Goal: Task Accomplishment & Management: Manage account settings

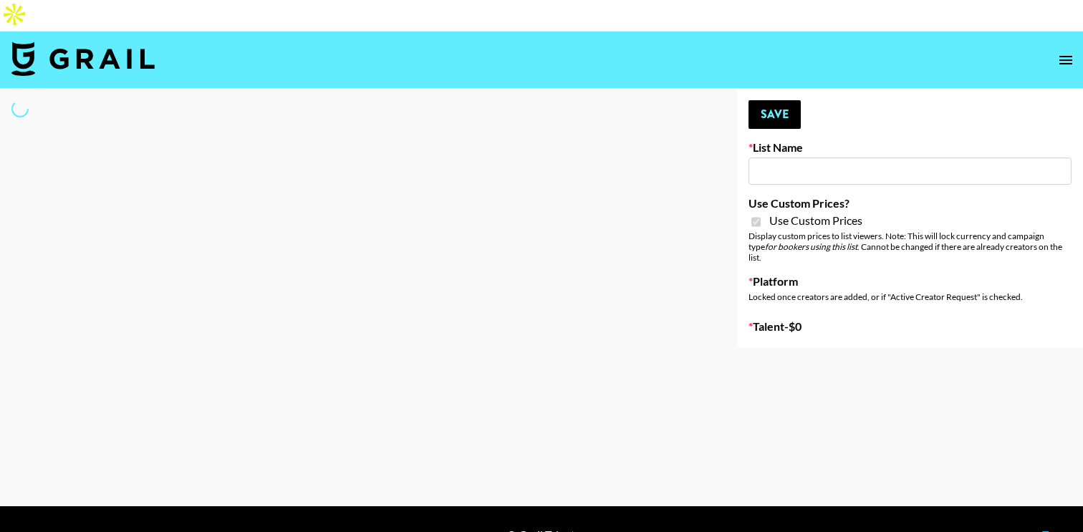
type input "Wavytalk ([DATE])"
checkbox input "true"
select select "Brand"
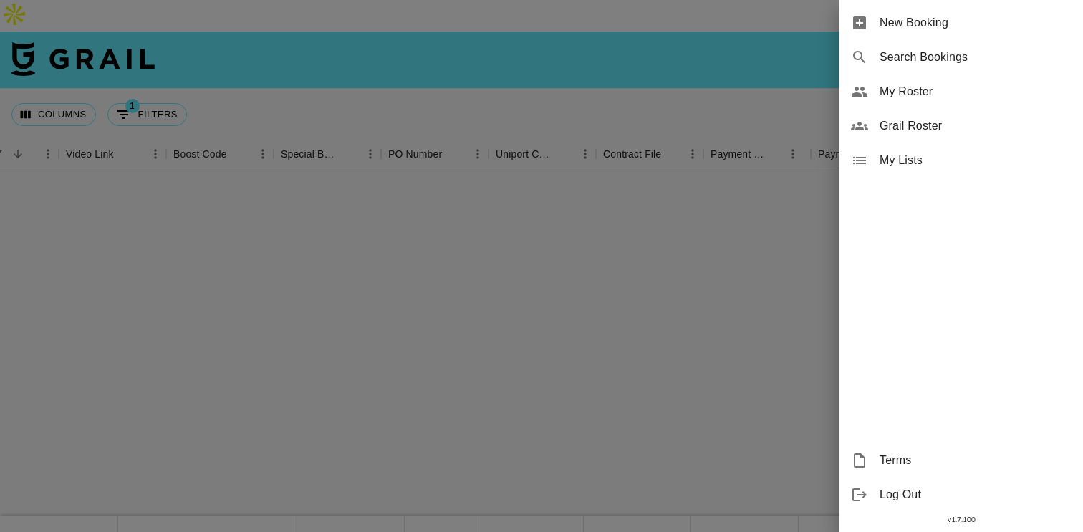
scroll to position [643, 1223]
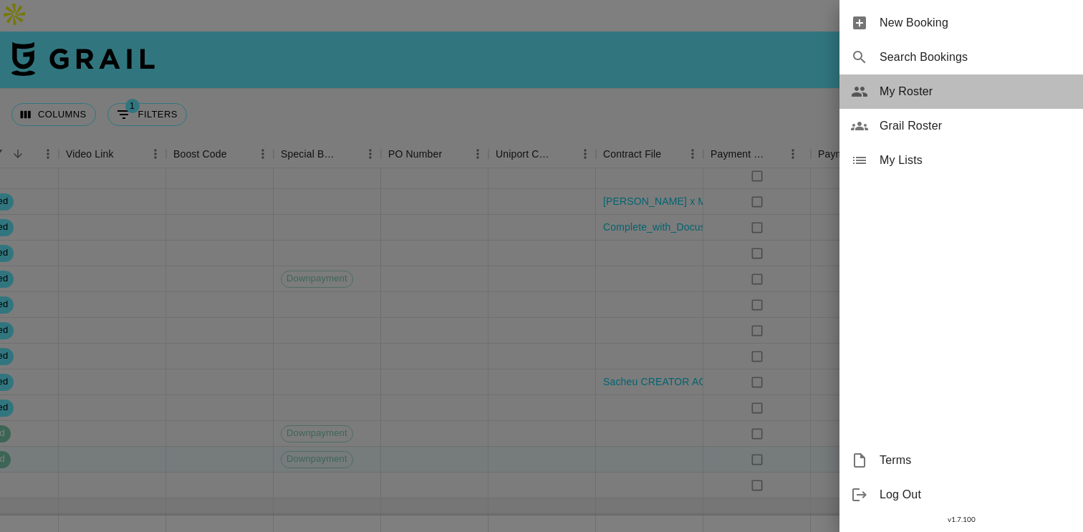
click at [927, 93] on span "My Roster" at bounding box center [975, 91] width 192 height 17
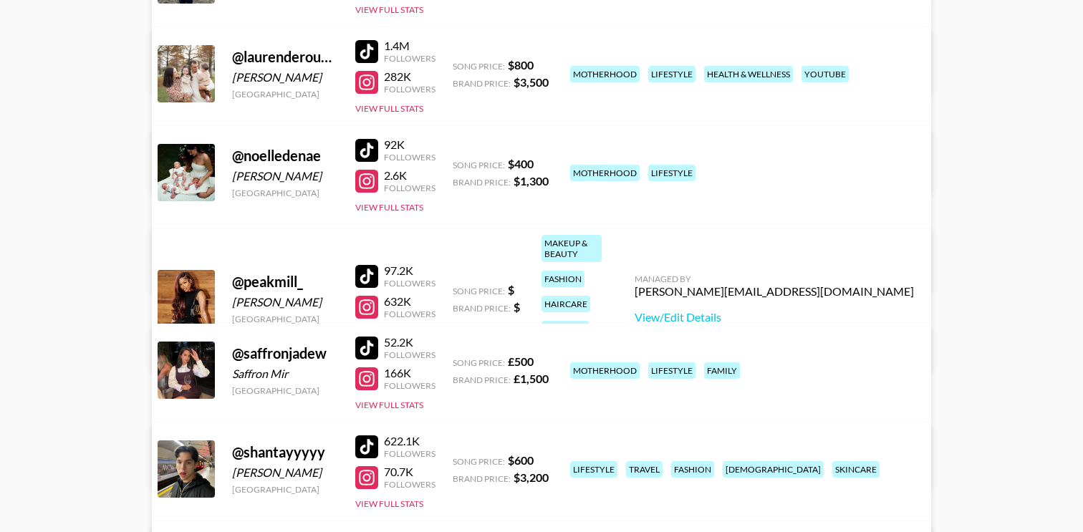
scroll to position [942, 0]
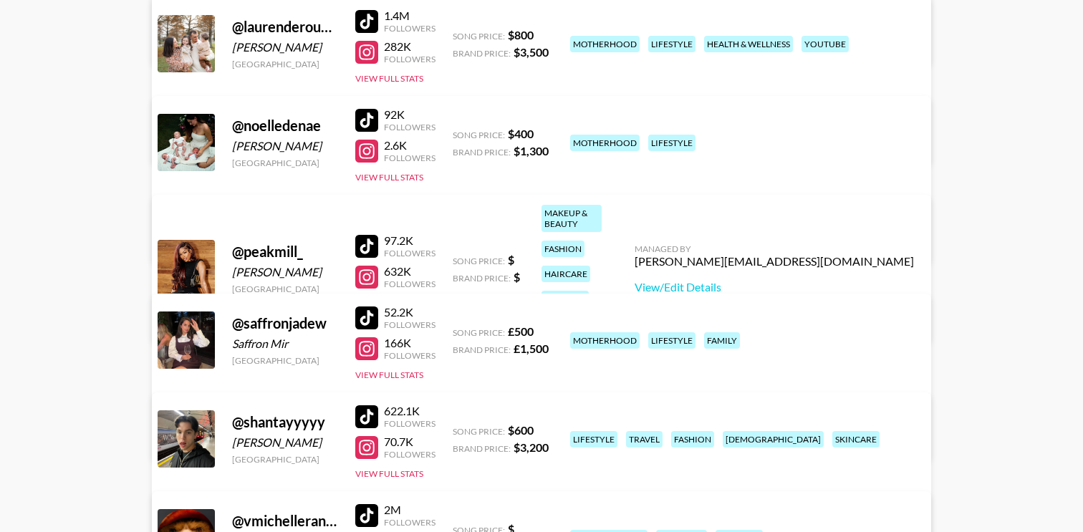
click at [406, 298] on button "View Full Stats" at bounding box center [389, 303] width 68 height 11
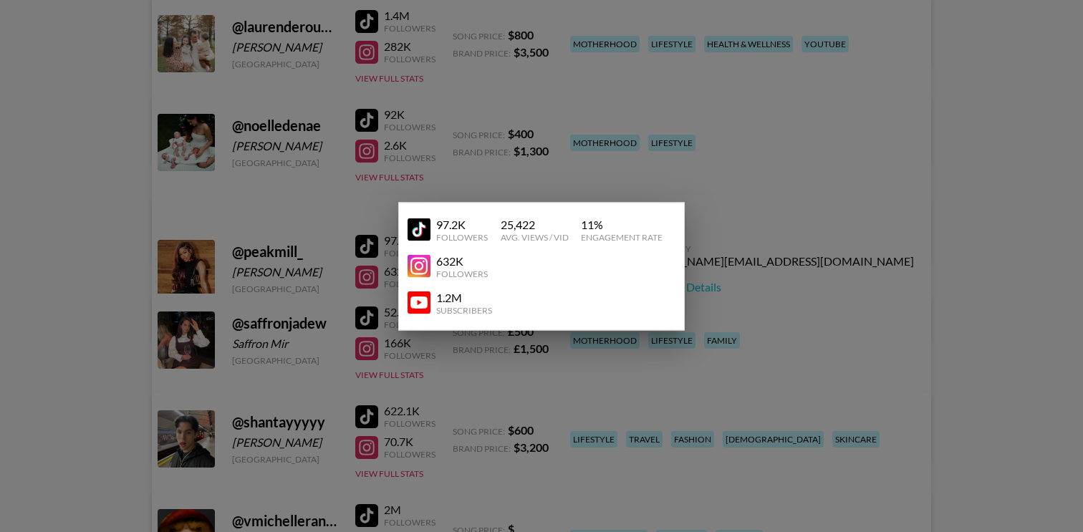
click at [415, 170] on div at bounding box center [541, 266] width 1083 height 532
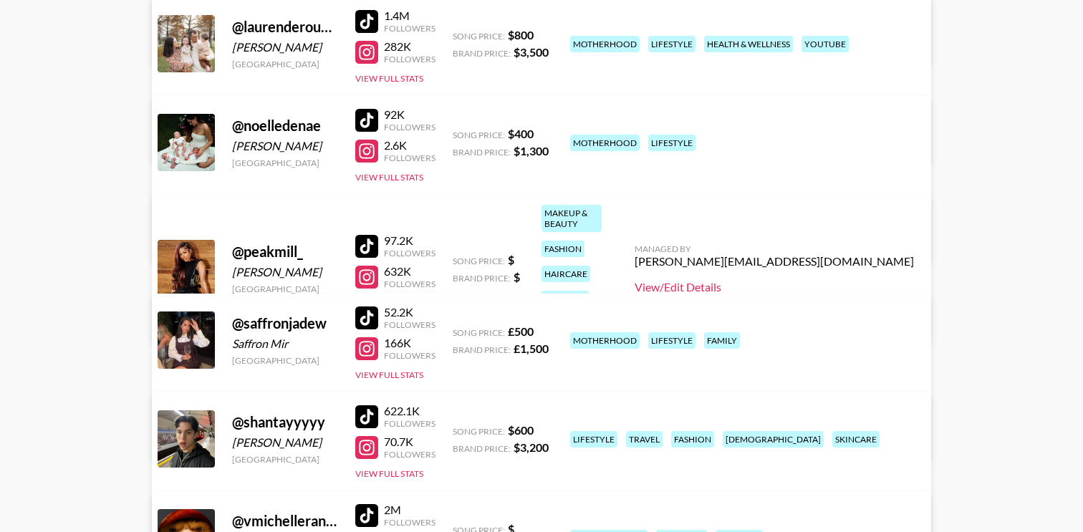
click at [768, 280] on link "View/Edit Details" at bounding box center [774, 287] width 279 height 14
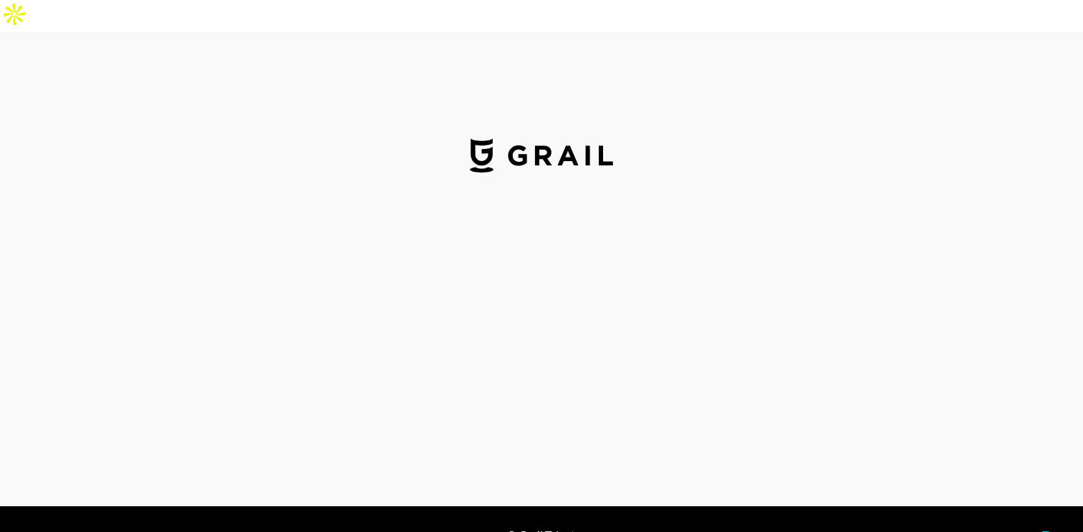
select select "USD"
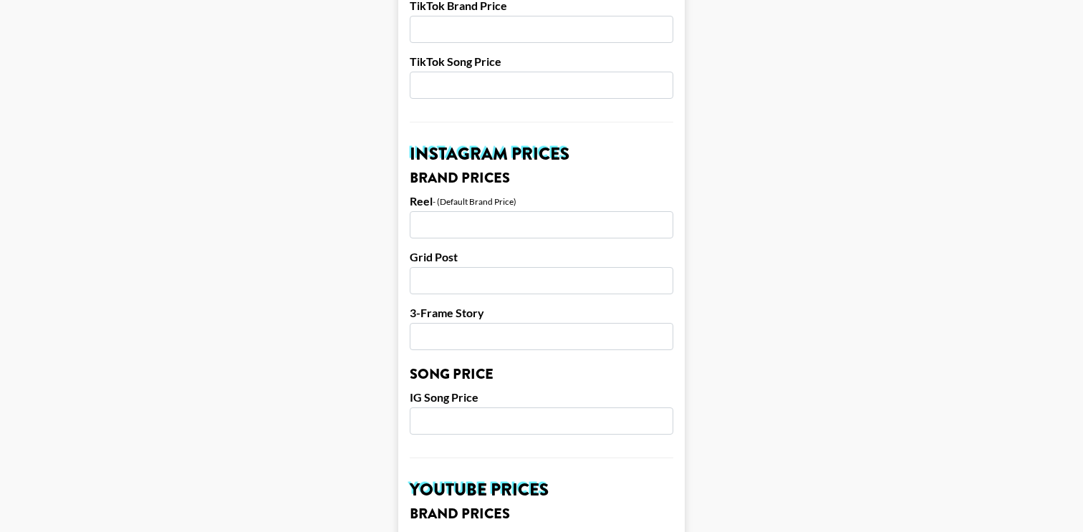
scroll to position [616, 0]
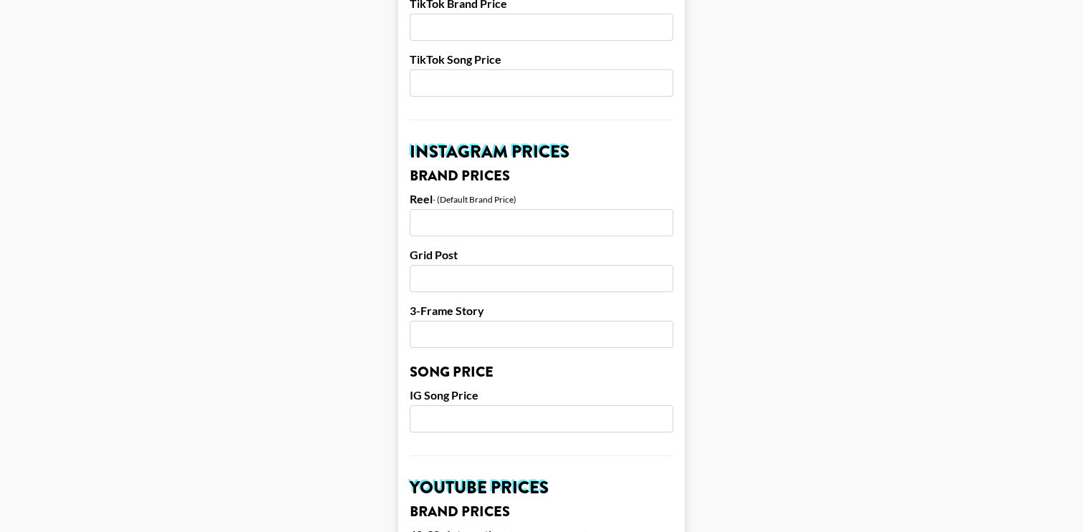
click at [493, 209] on input "number" at bounding box center [542, 222] width 264 height 27
type input "4"
type input "5000"
click at [512, 265] on input "number" at bounding box center [542, 278] width 264 height 27
type input "4000"
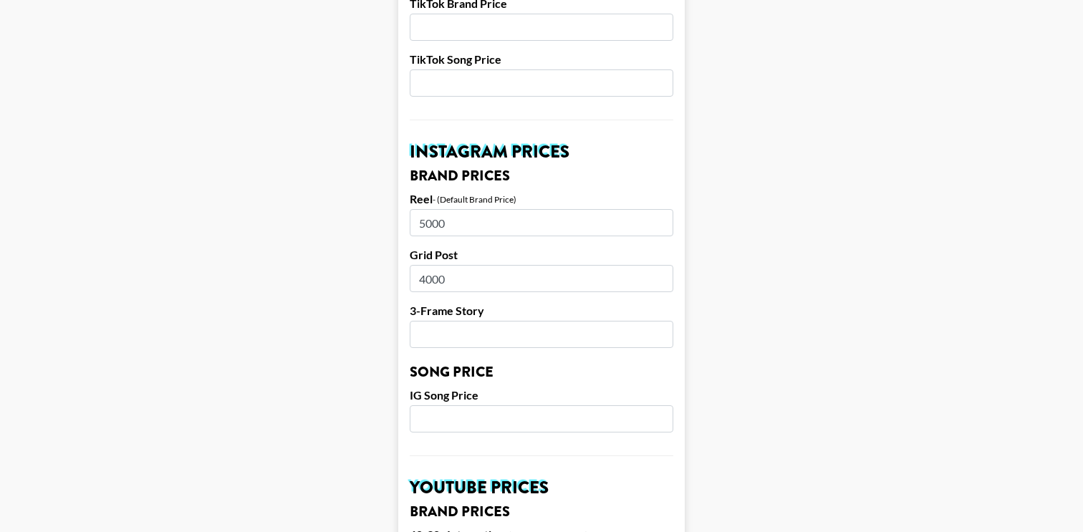
click at [531, 321] on input "number" at bounding box center [542, 334] width 264 height 27
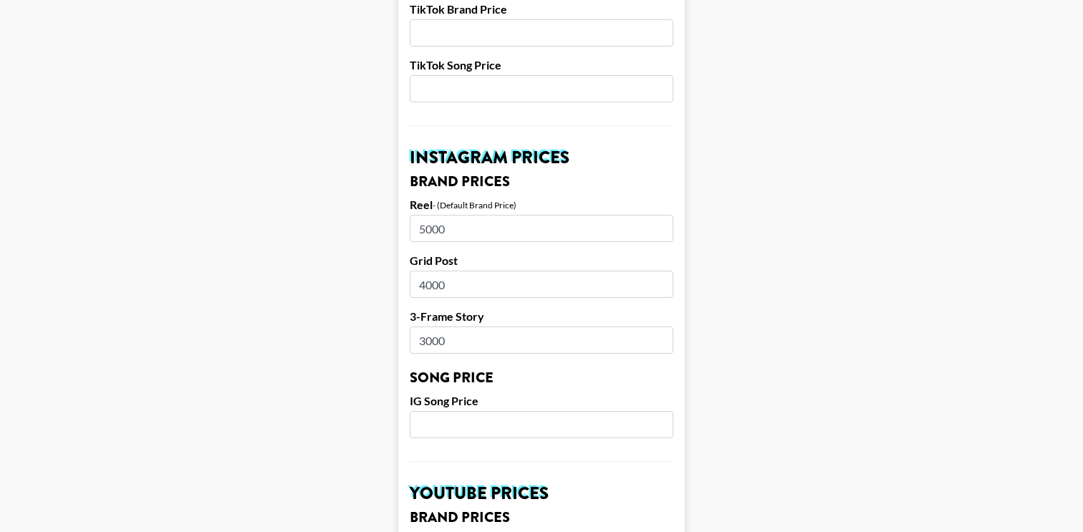
type input "3000"
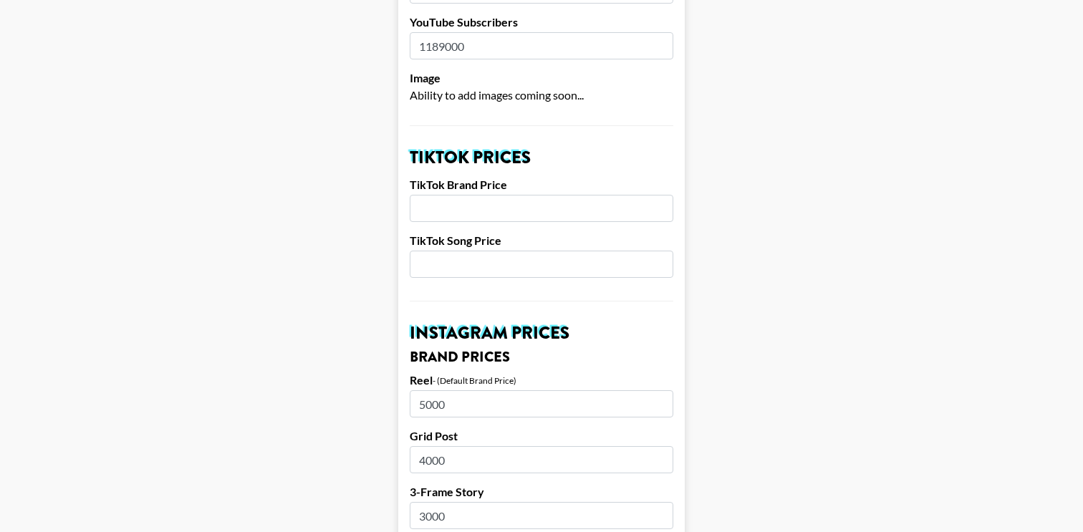
scroll to position [430, 0]
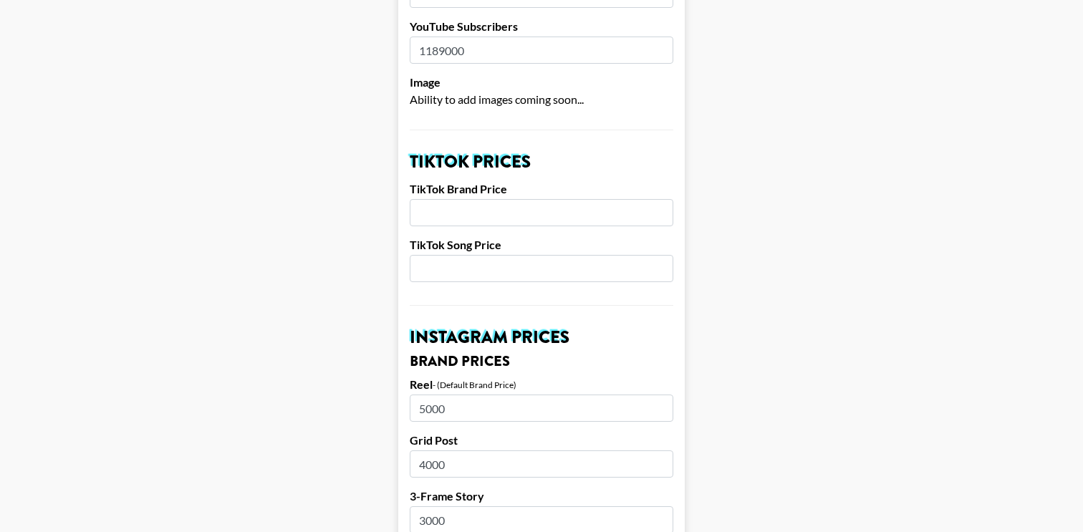
click at [494, 199] on input "number" at bounding box center [542, 212] width 264 height 27
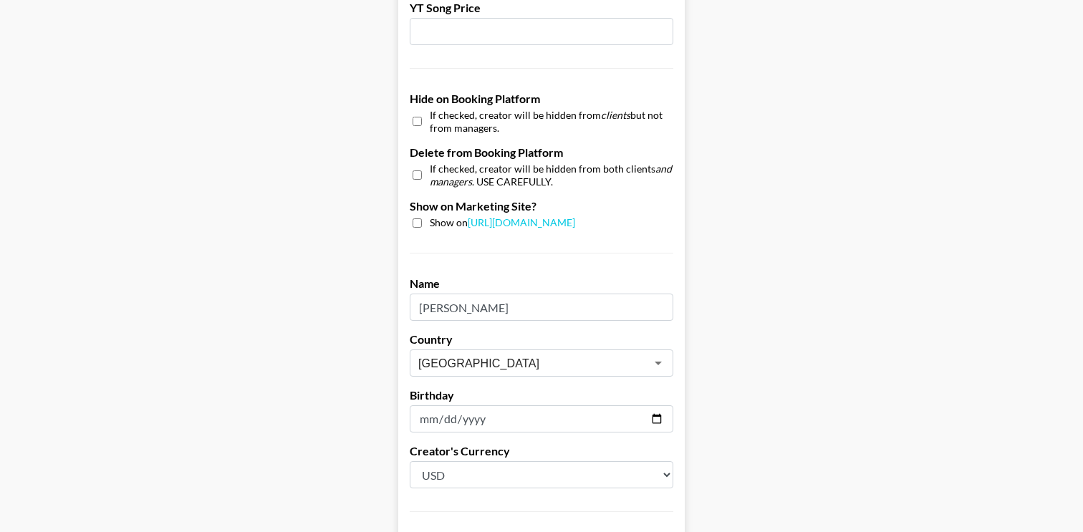
scroll to position [1411, 0]
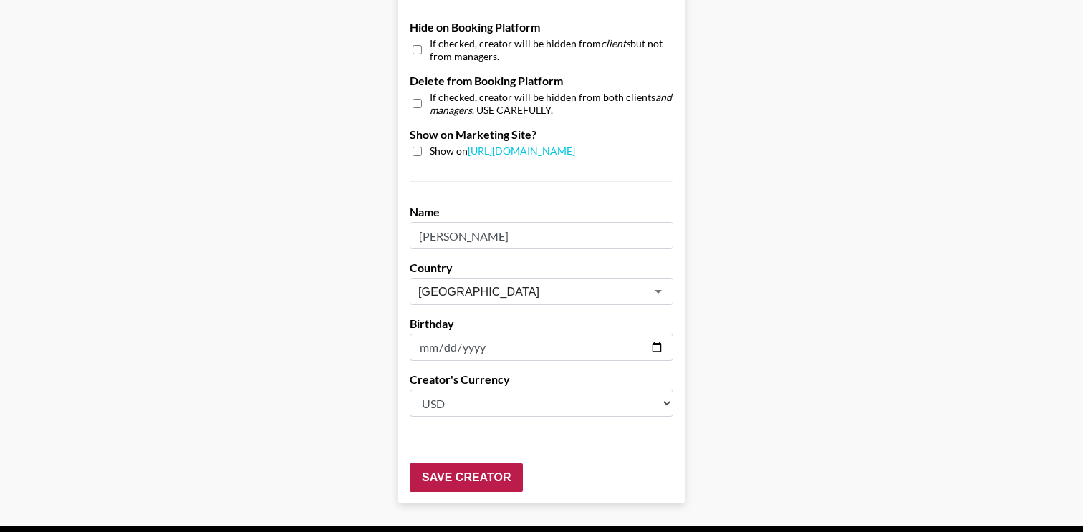
type input "2500"
click at [483, 463] on input "Save Creator" at bounding box center [466, 477] width 113 height 29
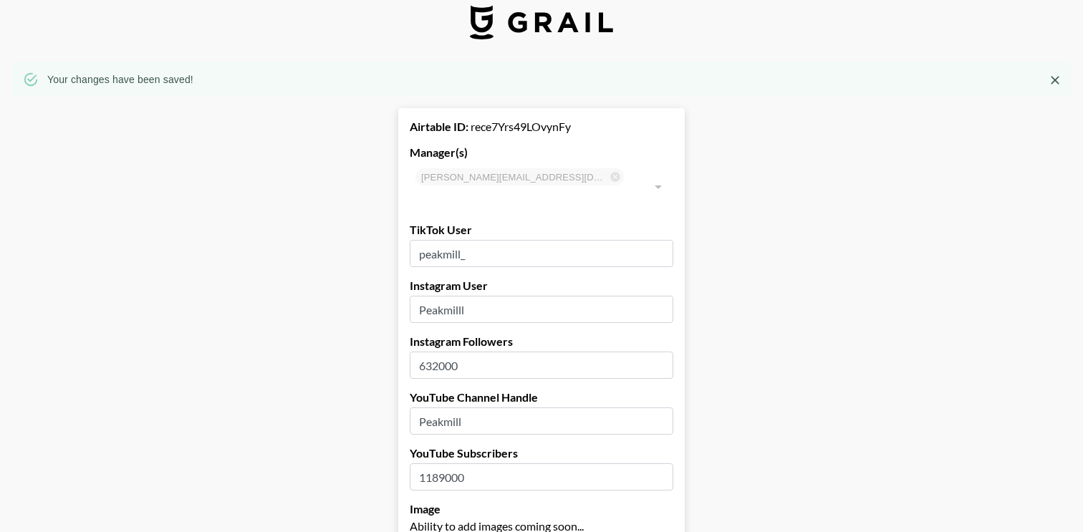
scroll to position [0, 0]
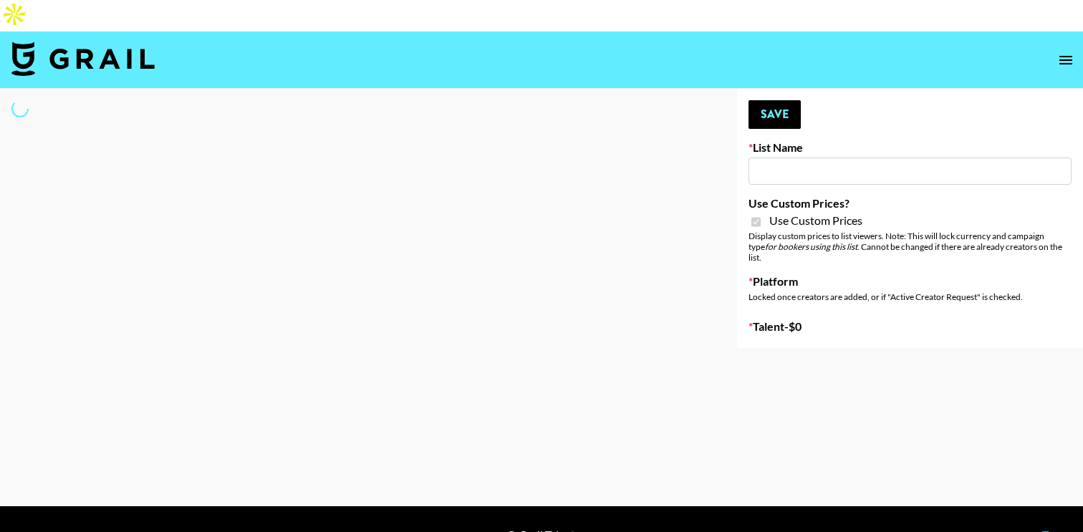
type input "Wavytalk ([DATE])"
checkbox input "true"
select select "Brand"
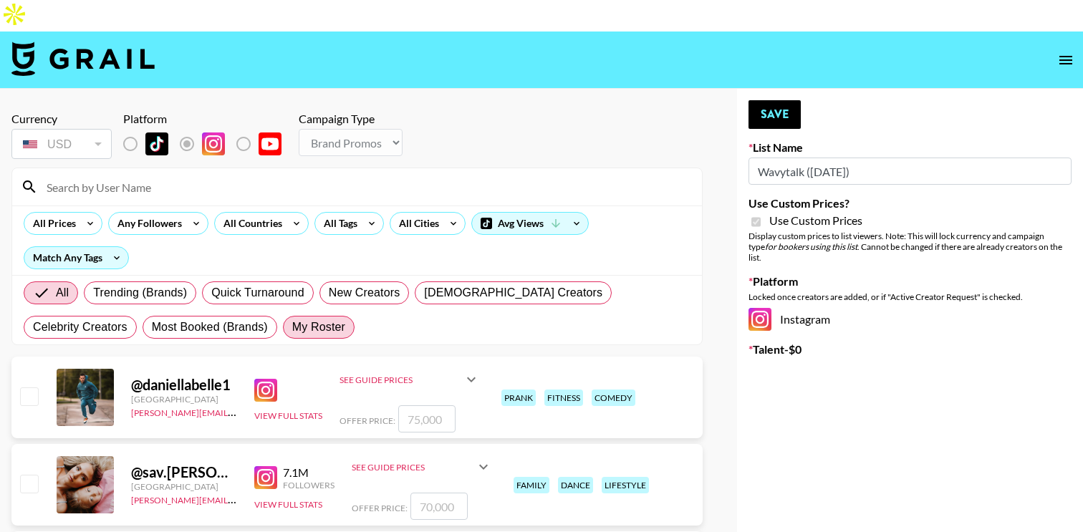
click at [292, 319] on span "My Roster" at bounding box center [318, 327] width 53 height 17
click at [292, 327] on input "My Roster" at bounding box center [292, 327] width 0 height 0
radio input "true"
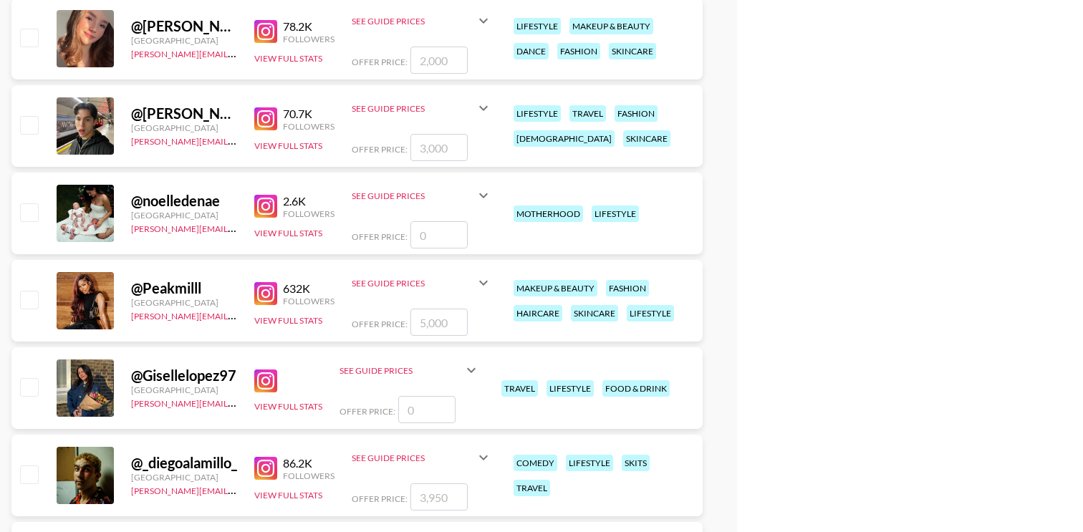
scroll to position [697, 0]
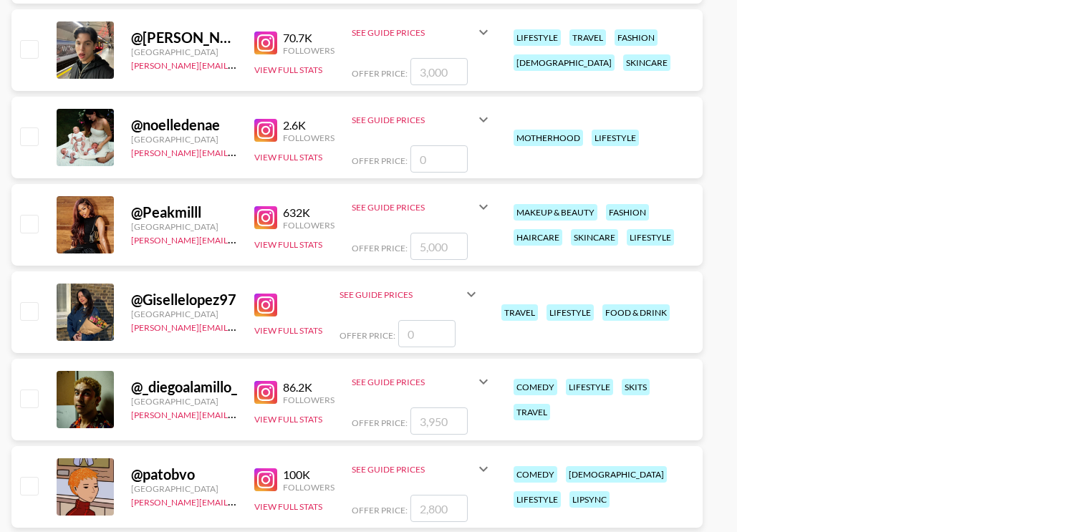
click at [31, 215] on input "checkbox" at bounding box center [28, 223] width 17 height 17
checkbox input "true"
type input "5000"
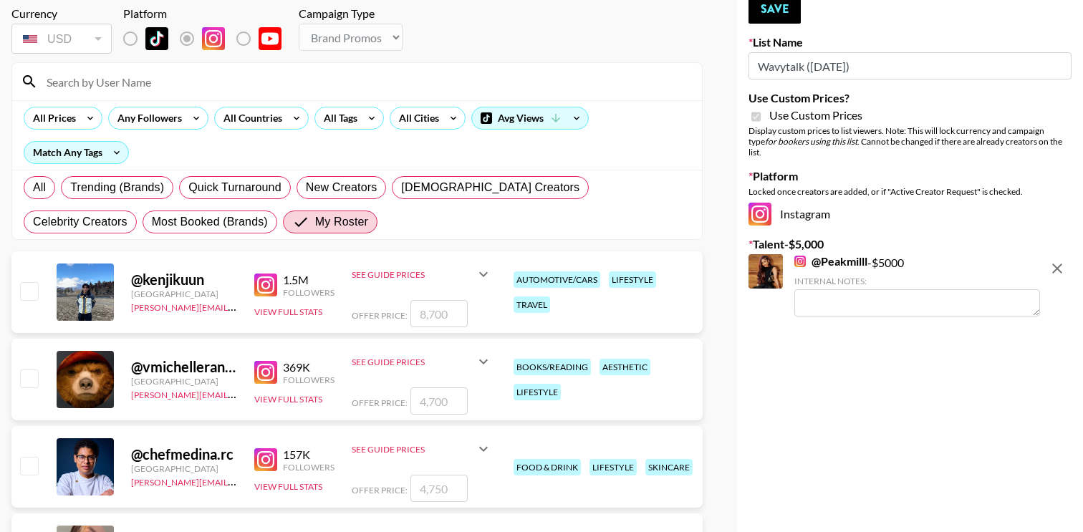
scroll to position [0, 0]
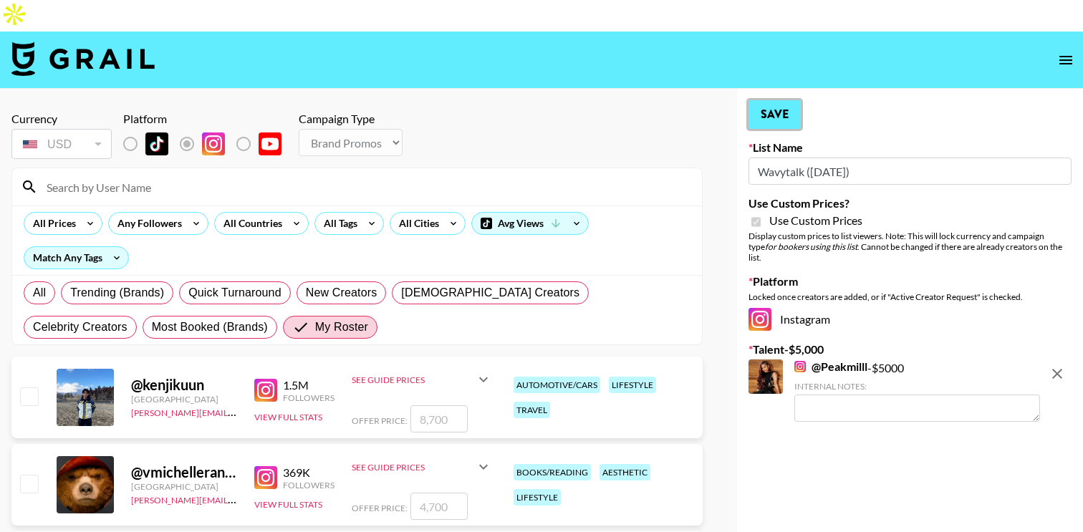
click at [779, 100] on button "Save" at bounding box center [774, 114] width 52 height 29
